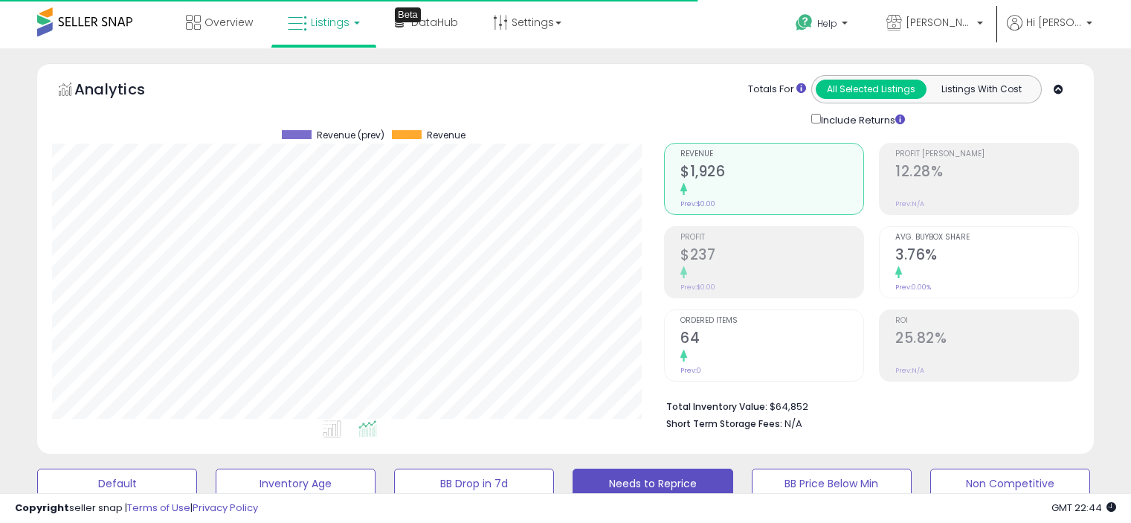
select select "**"
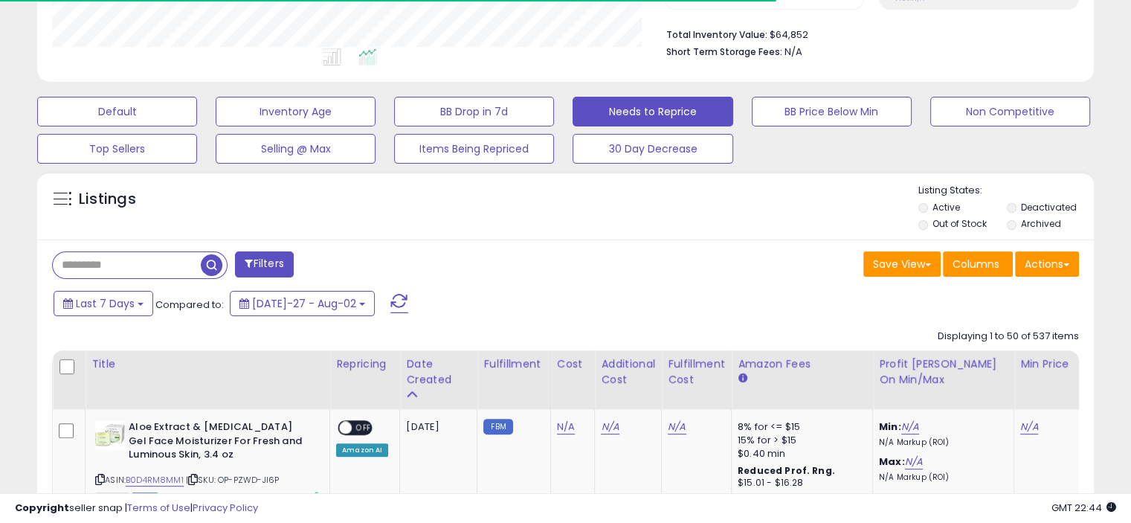
scroll to position [304, 611]
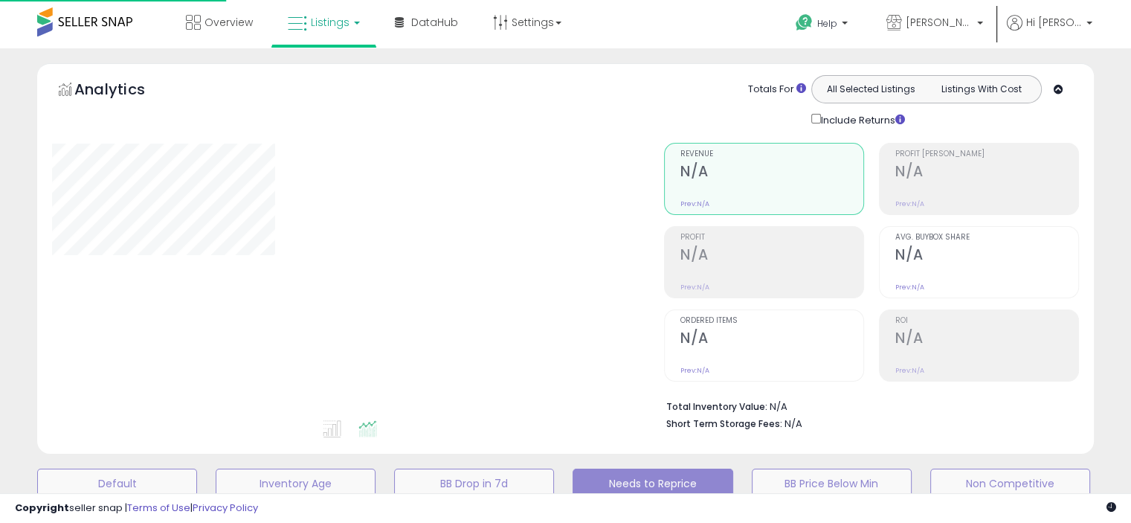
scroll to position [372, 0]
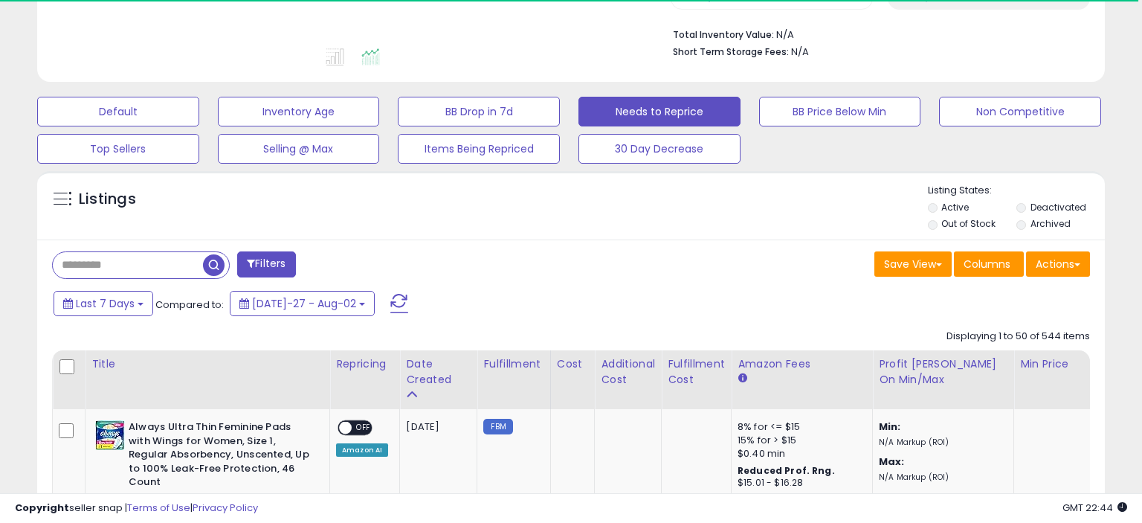
select select "**"
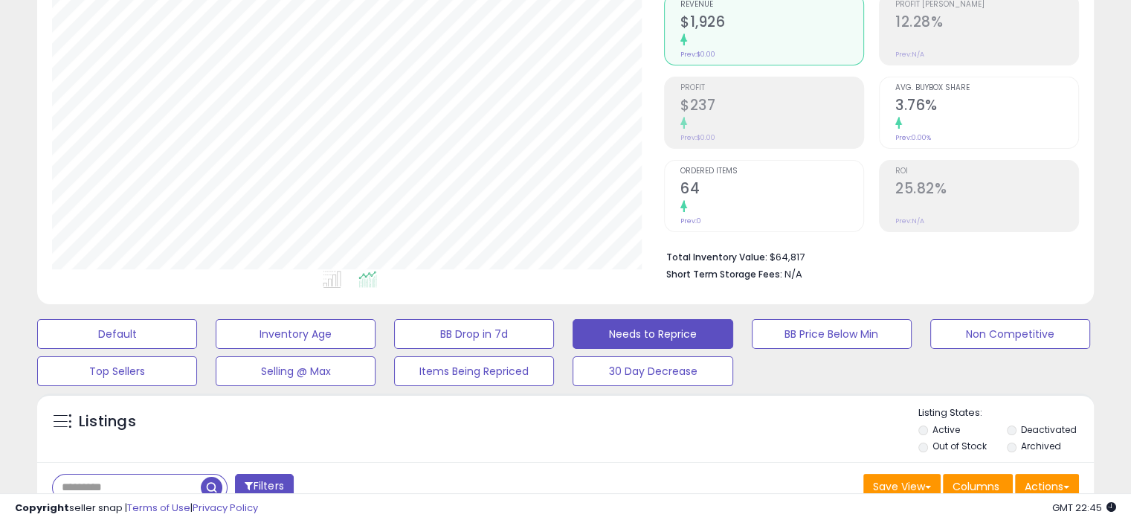
scroll to position [149, 0]
drag, startPoint x: 809, startPoint y: 254, endPoint x: 765, endPoint y: 254, distance: 43.9
click at [765, 254] on li "Total Inventory Value: $64,817" at bounding box center [866, 257] width 401 height 18
click at [808, 252] on li "Total Inventory Value: $64,817" at bounding box center [866, 257] width 401 height 18
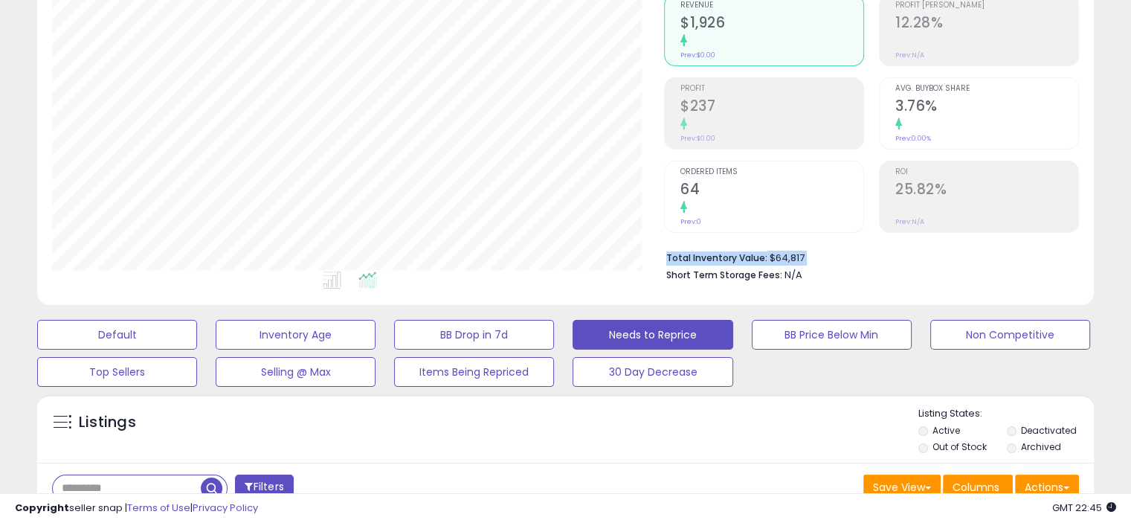
click at [808, 252] on li "Total Inventory Value: $64,817" at bounding box center [866, 257] width 401 height 18
click at [807, 252] on li "Total Inventory Value: $64,817" at bounding box center [866, 257] width 401 height 18
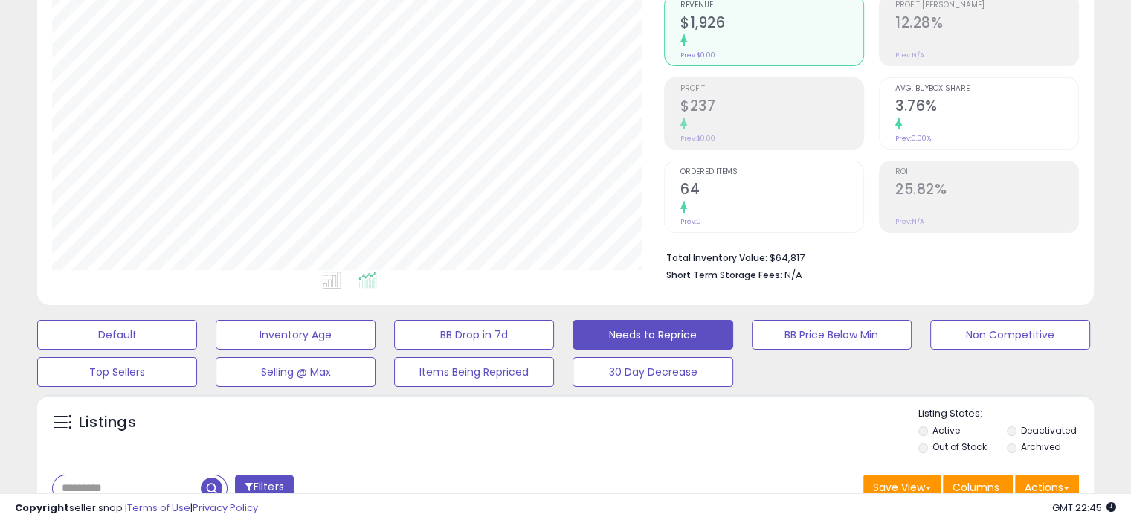
click at [807, 252] on li "Total Inventory Value: $64,817" at bounding box center [866, 257] width 401 height 18
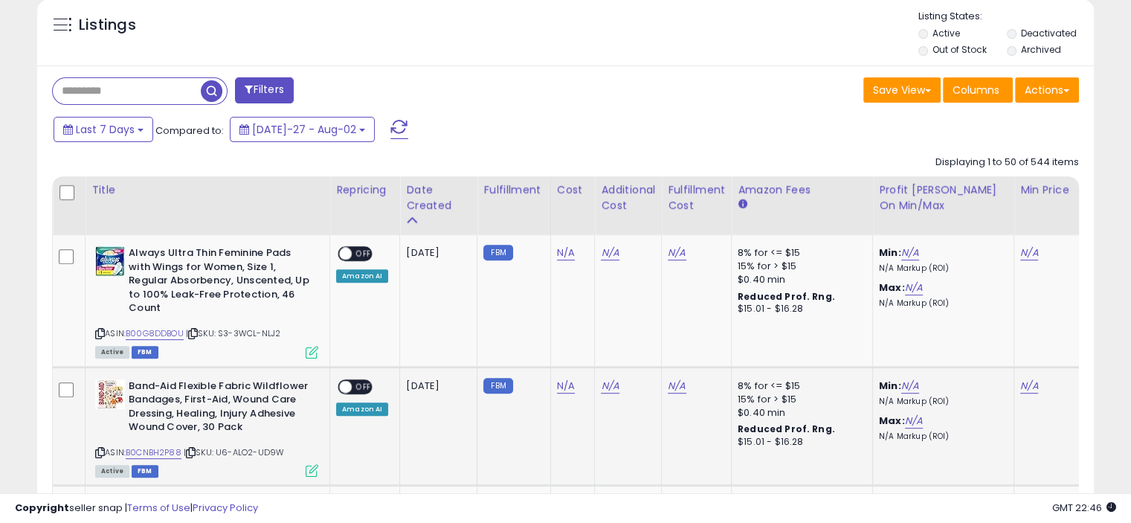
scroll to position [669, 0]
